Goal: Information Seeking & Learning: Learn about a topic

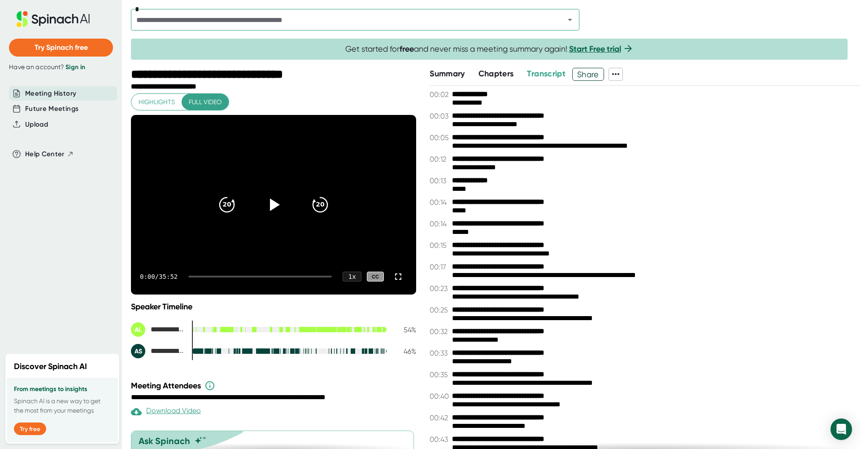
click at [502, 74] on span "Chapters" at bounding box center [496, 74] width 35 height 10
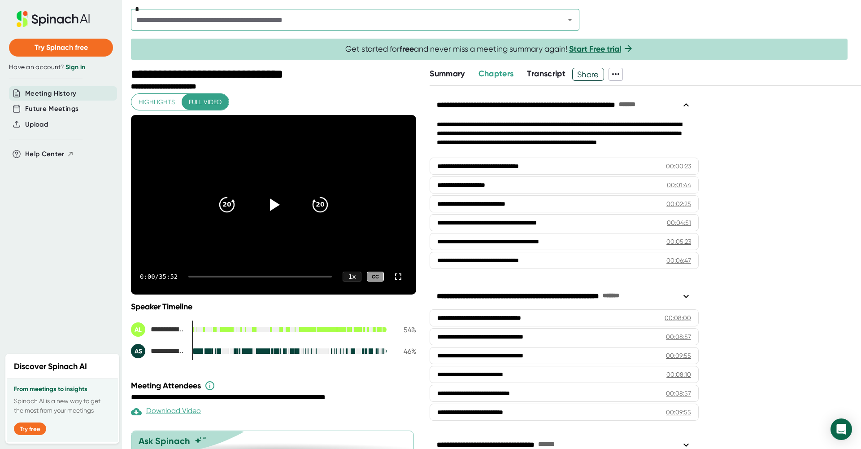
click at [454, 76] on span "Summary" at bounding box center [447, 74] width 35 height 10
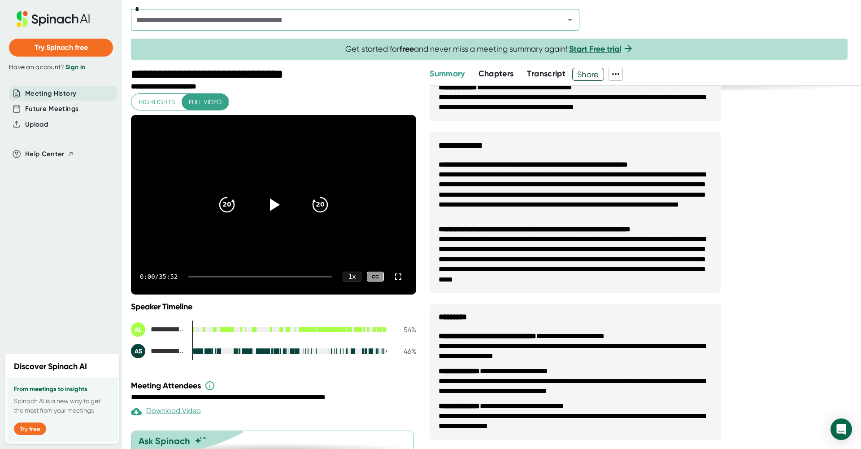
scroll to position [367, 0]
